Goal: Find specific page/section: Find specific page/section

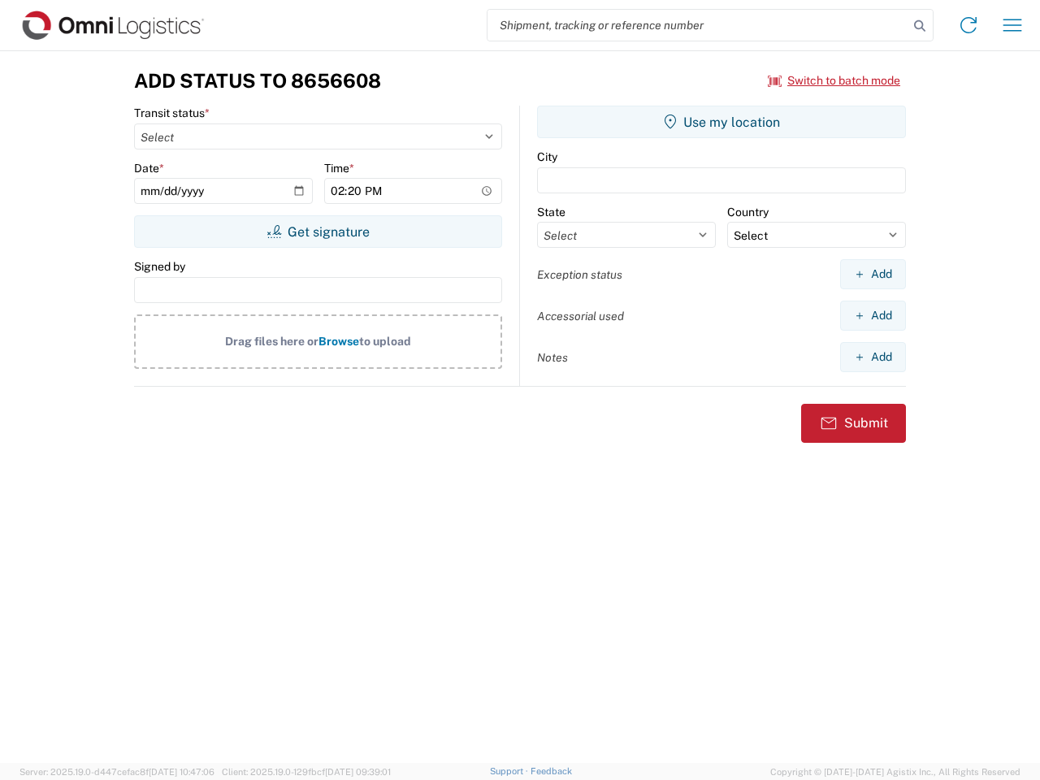
click at [698, 25] on input "search" at bounding box center [698, 25] width 421 height 31
click at [920, 26] on icon at bounding box center [919, 26] width 23 height 23
click at [969, 25] on icon at bounding box center [969, 25] width 26 height 26
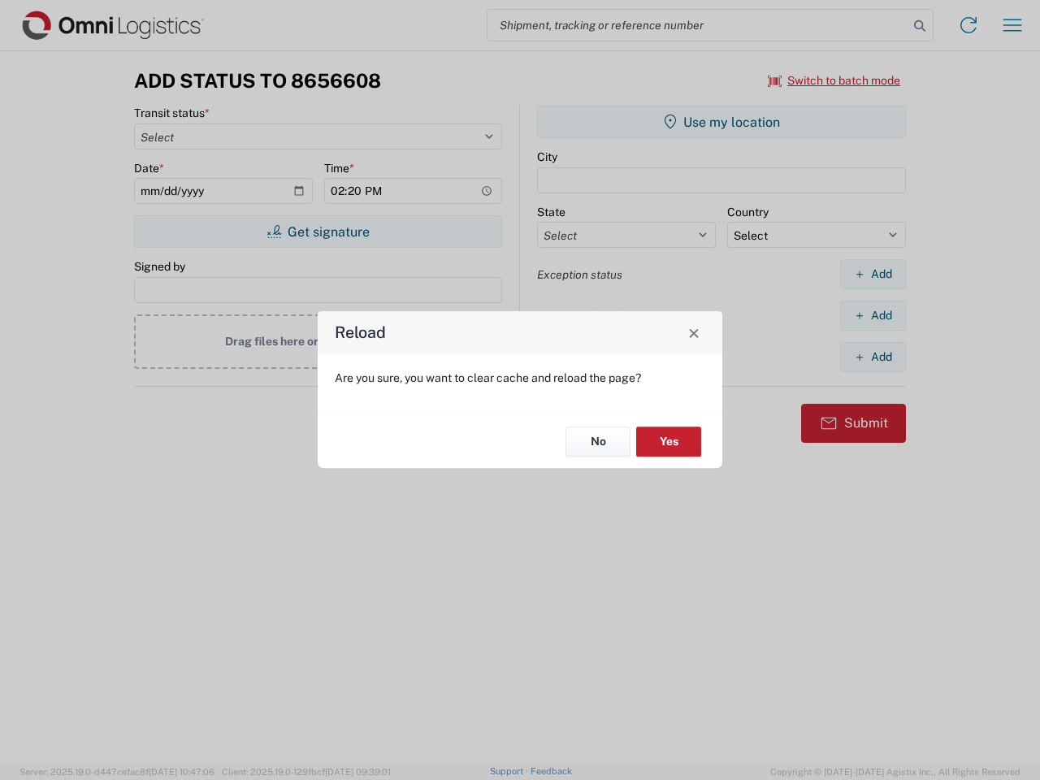
click at [835, 80] on div "Reload Are you sure, you want to clear cache and reload the page? No Yes" at bounding box center [520, 390] width 1040 height 780
click at [318, 232] on div "Reload Are you sure, you want to clear cache and reload the page? No Yes" at bounding box center [520, 390] width 1040 height 780
click at [722, 122] on div "Reload Are you sure, you want to clear cache and reload the page? No Yes" at bounding box center [520, 390] width 1040 height 780
click at [873, 274] on div "Reload Are you sure, you want to clear cache and reload the page? No Yes" at bounding box center [520, 390] width 1040 height 780
click at [873, 315] on div "Reload Are you sure, you want to clear cache and reload the page? No Yes" at bounding box center [520, 390] width 1040 height 780
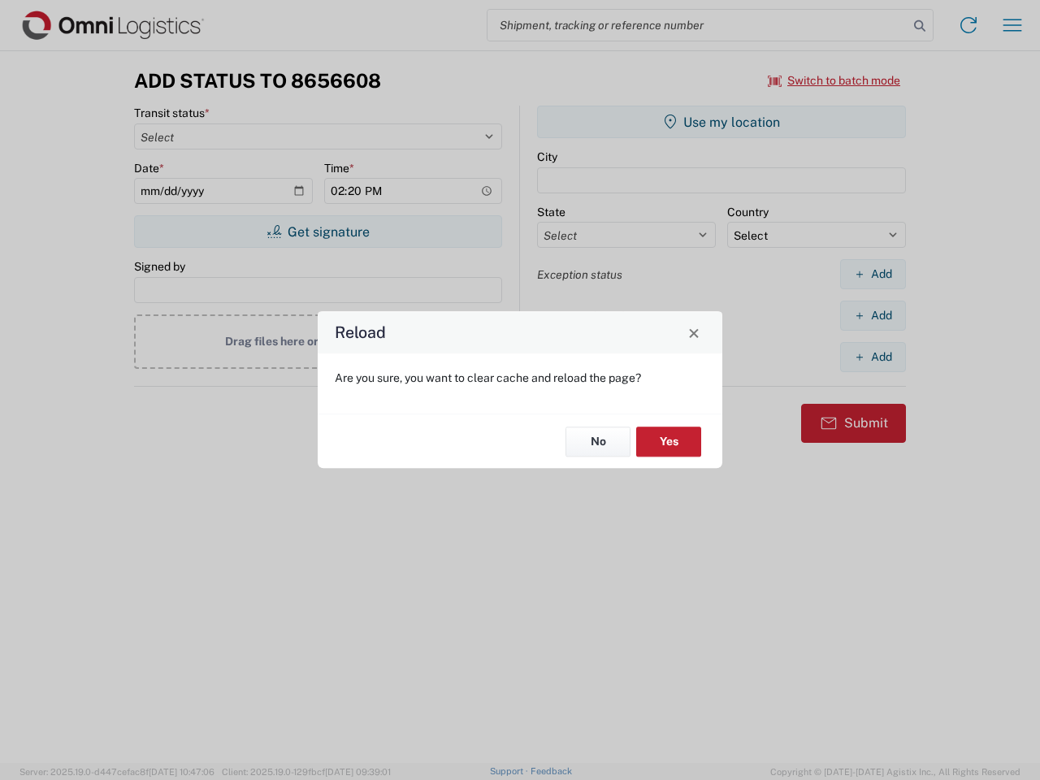
click at [873, 357] on div "Reload Are you sure, you want to clear cache and reload the page? No Yes" at bounding box center [520, 390] width 1040 height 780
